Goal: Navigation & Orientation: Understand site structure

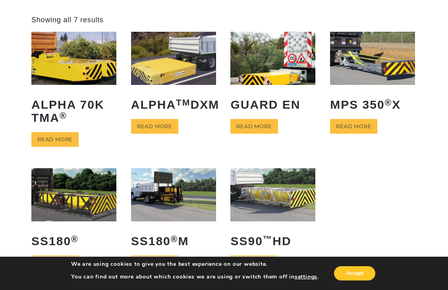
scroll to position [159, 0]
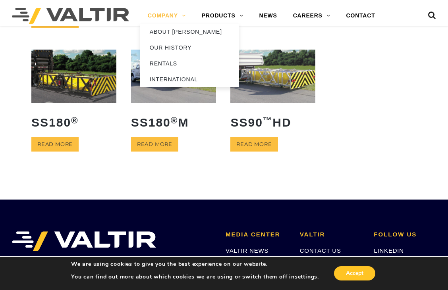
click at [152, 11] on link "COMPANY" at bounding box center [167, 16] width 54 height 16
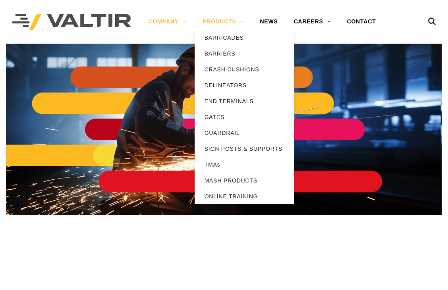
click at [218, 23] on link "PRODUCTS" at bounding box center [224, 22] width 58 height 16
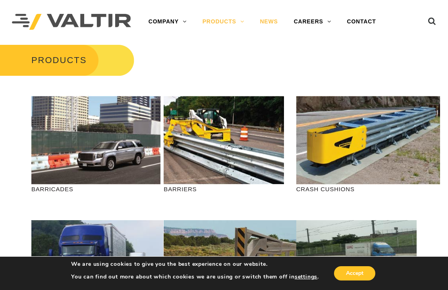
click at [270, 24] on link "NEWS" at bounding box center [269, 22] width 34 height 16
